Goal: Task Accomplishment & Management: Manage account settings

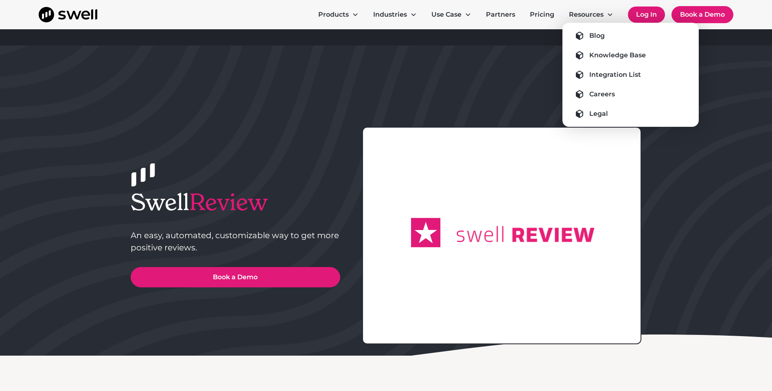
click at [644, 11] on link "Log In" at bounding box center [646, 15] width 37 height 16
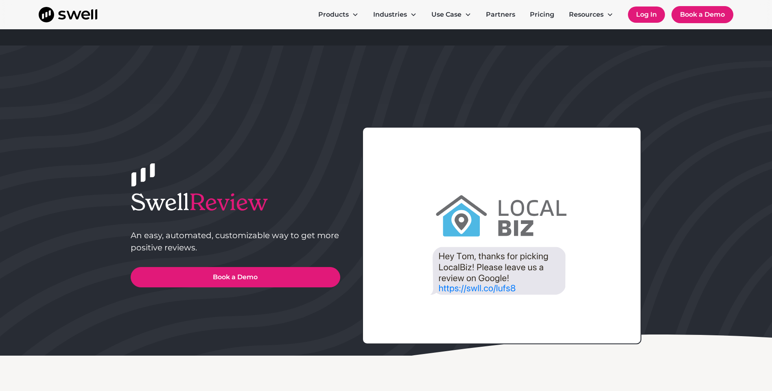
click at [637, 10] on link "Log In" at bounding box center [646, 15] width 37 height 16
click at [642, 13] on link "Log In" at bounding box center [646, 15] width 37 height 16
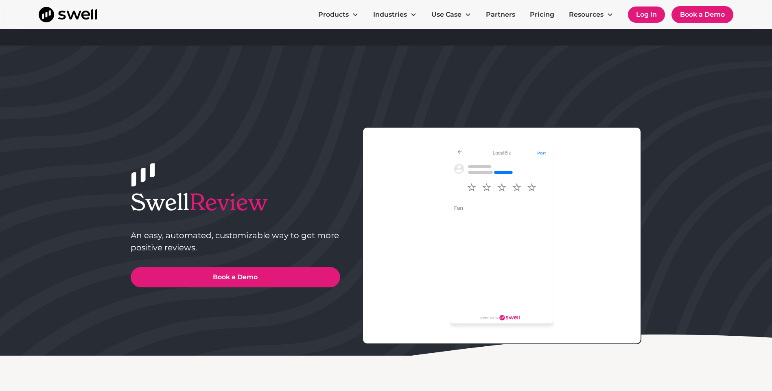
click at [646, 12] on link "Log In" at bounding box center [646, 15] width 37 height 16
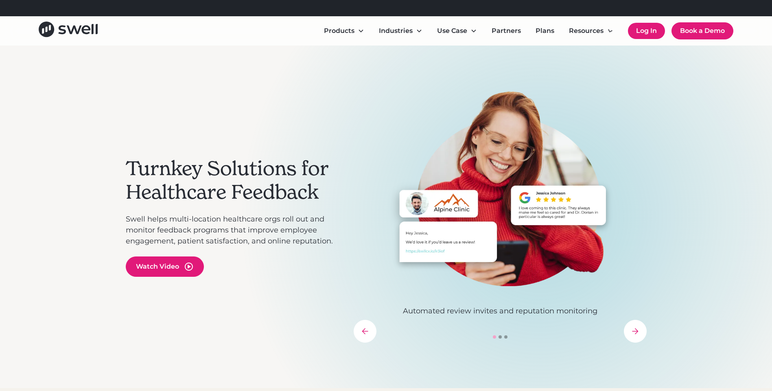
click at [653, 32] on link "Log In" at bounding box center [646, 31] width 37 height 16
